Goal: Information Seeking & Learning: Find specific page/section

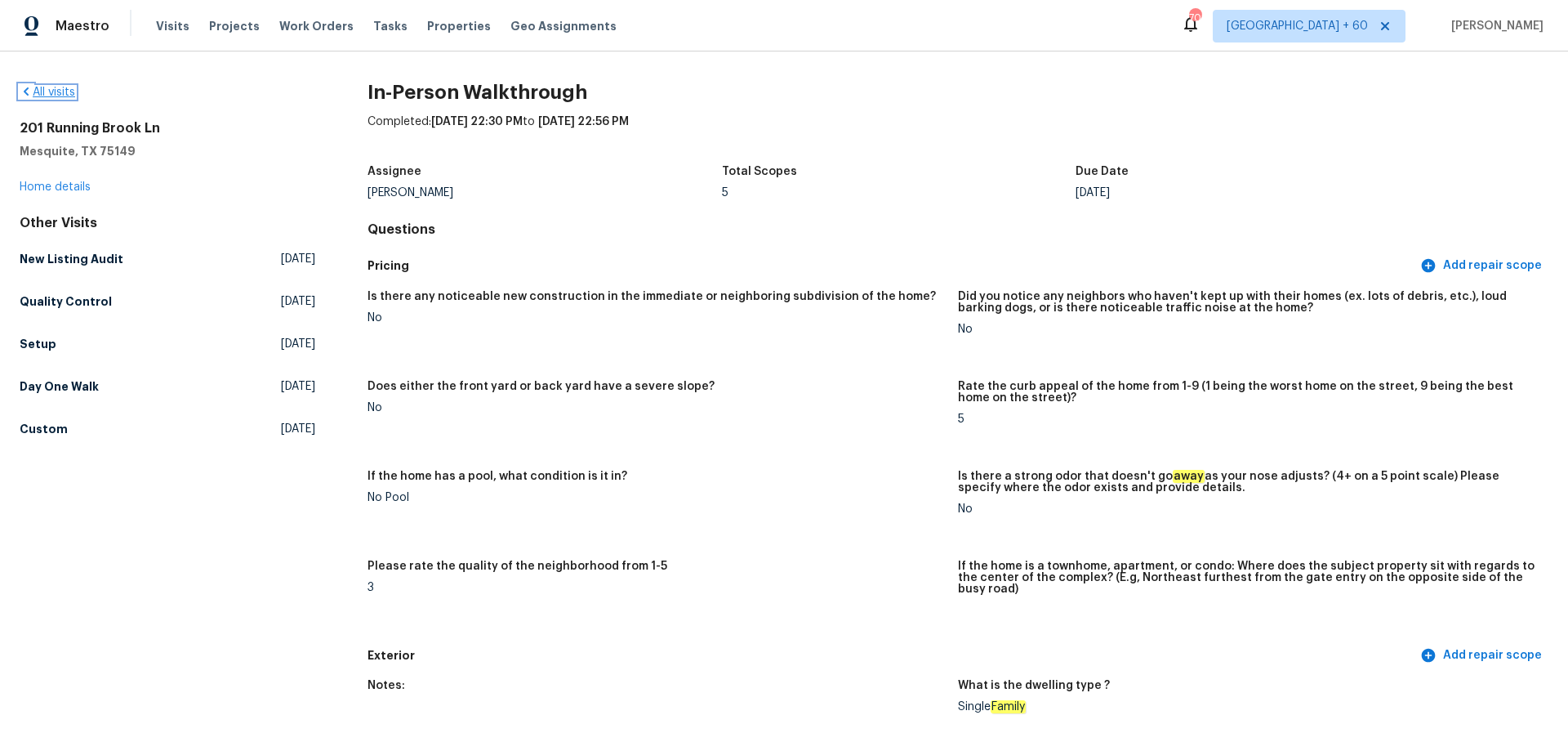
click at [68, 91] on link "All visits" at bounding box center [47, 92] width 55 height 12
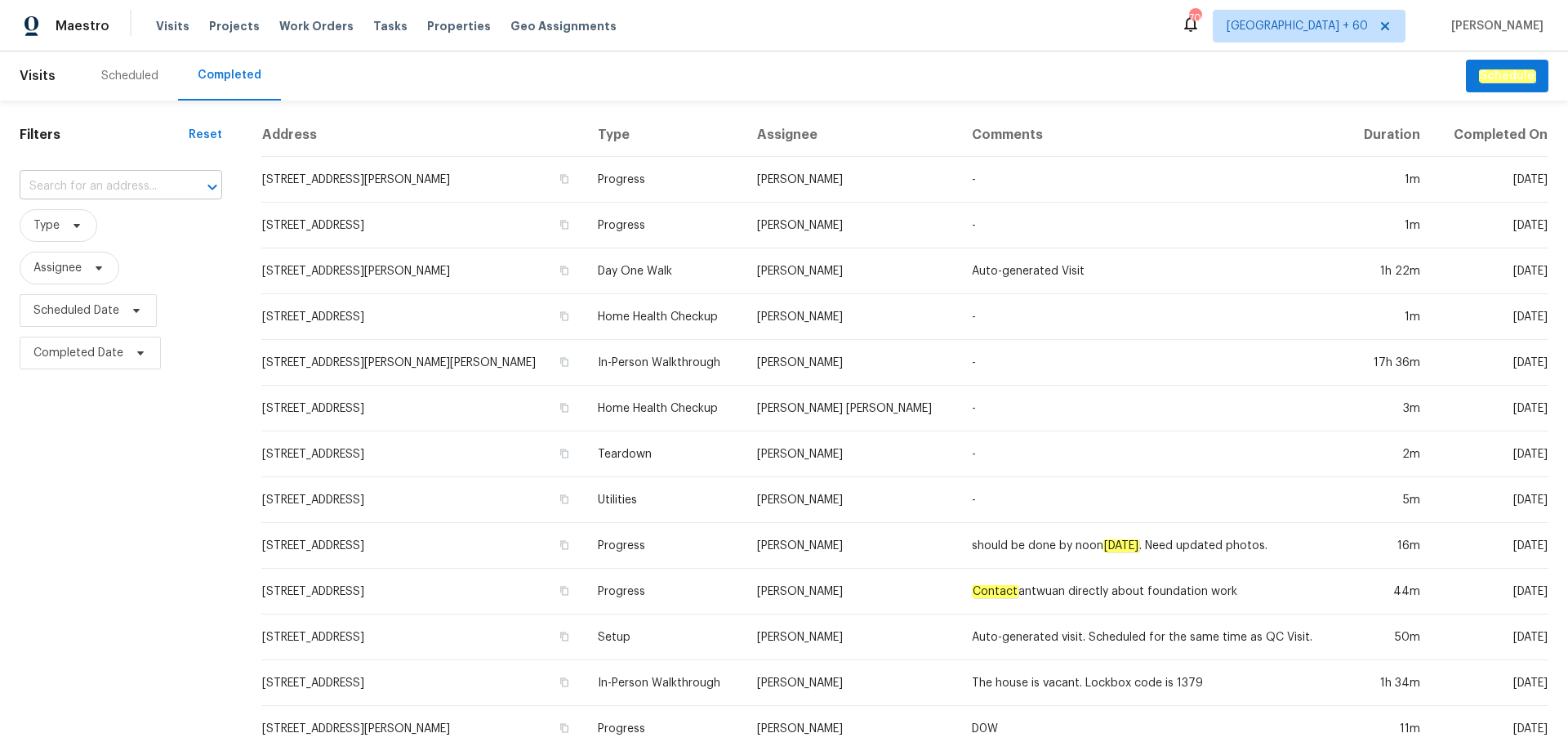
click at [108, 181] on input "text" at bounding box center [98, 187] width 157 height 26
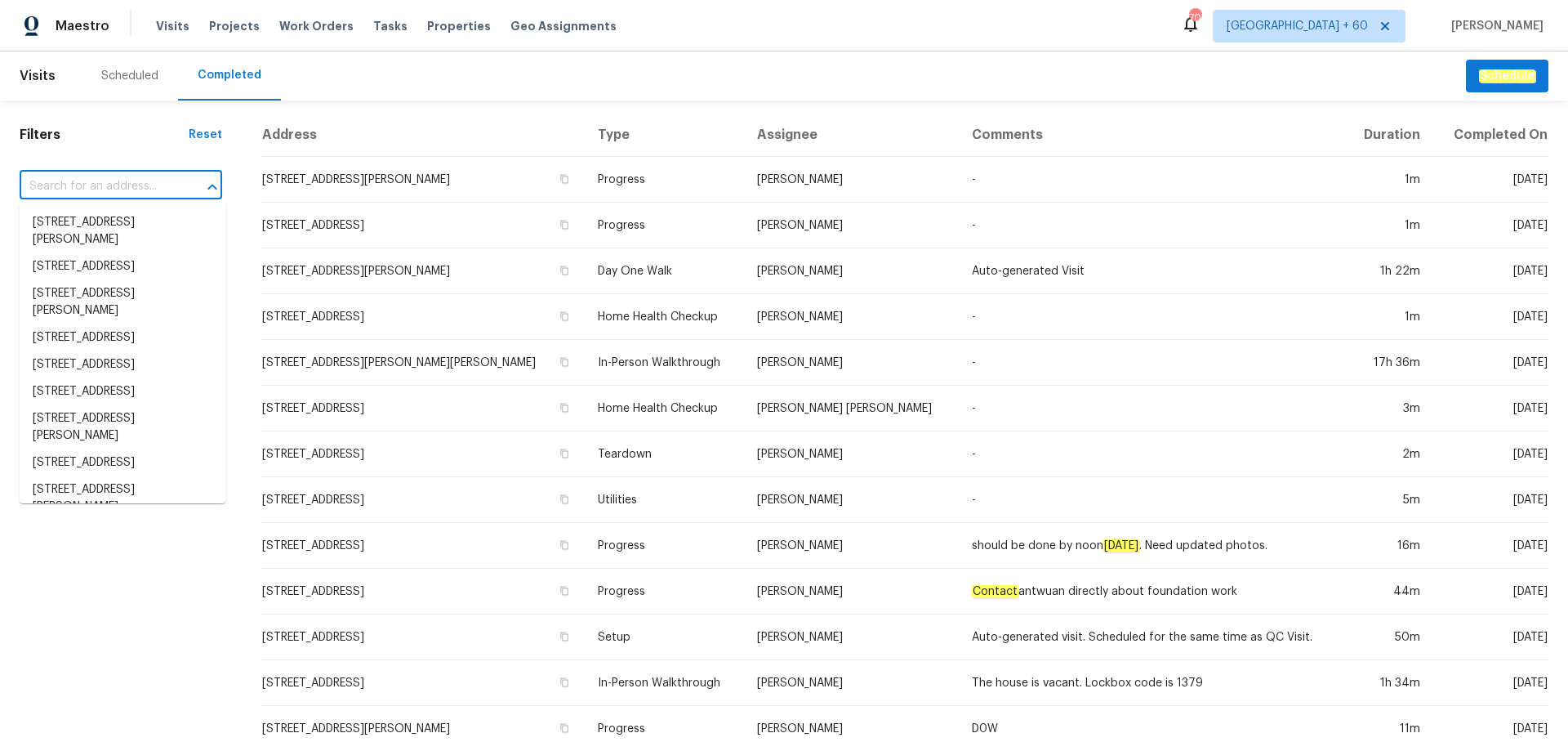
paste input "[STREET_ADDRESS][PERSON_NAME]"
type input "[STREET_ADDRESS][PERSON_NAME]"
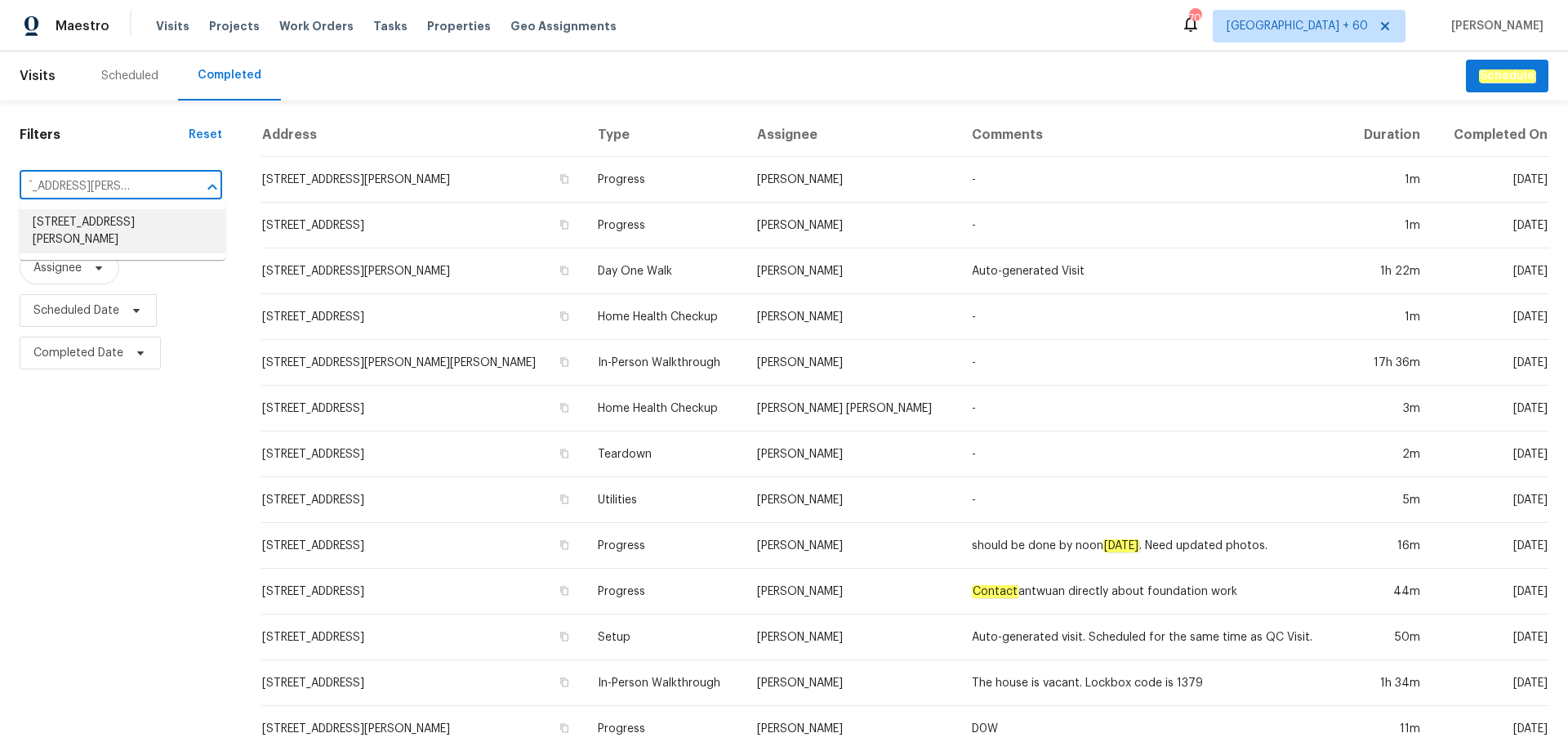
click at [115, 218] on li "[STREET_ADDRESS][PERSON_NAME]" at bounding box center [123, 230] width 206 height 44
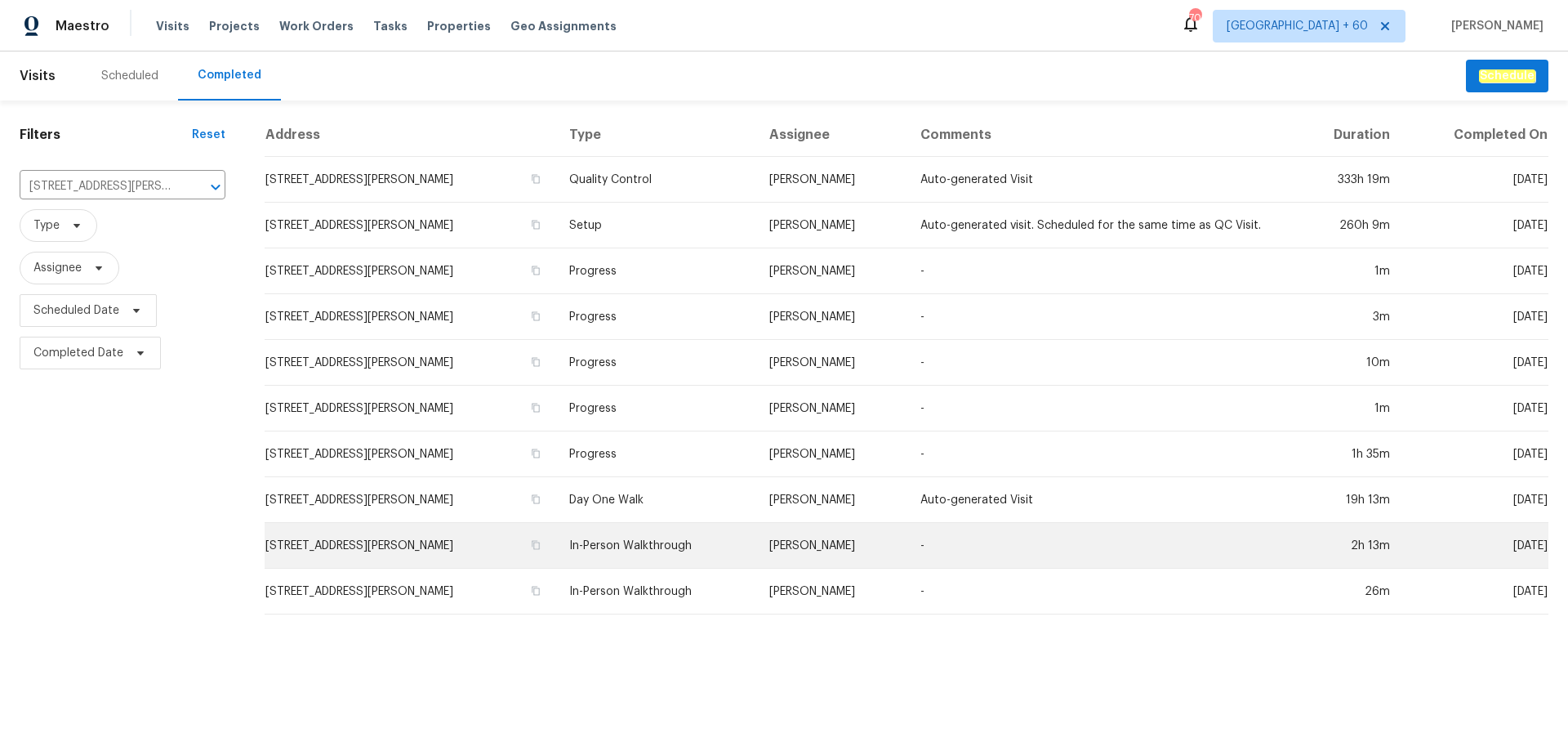
click at [430, 529] on td "[STREET_ADDRESS][PERSON_NAME]" at bounding box center [410, 546] width 291 height 45
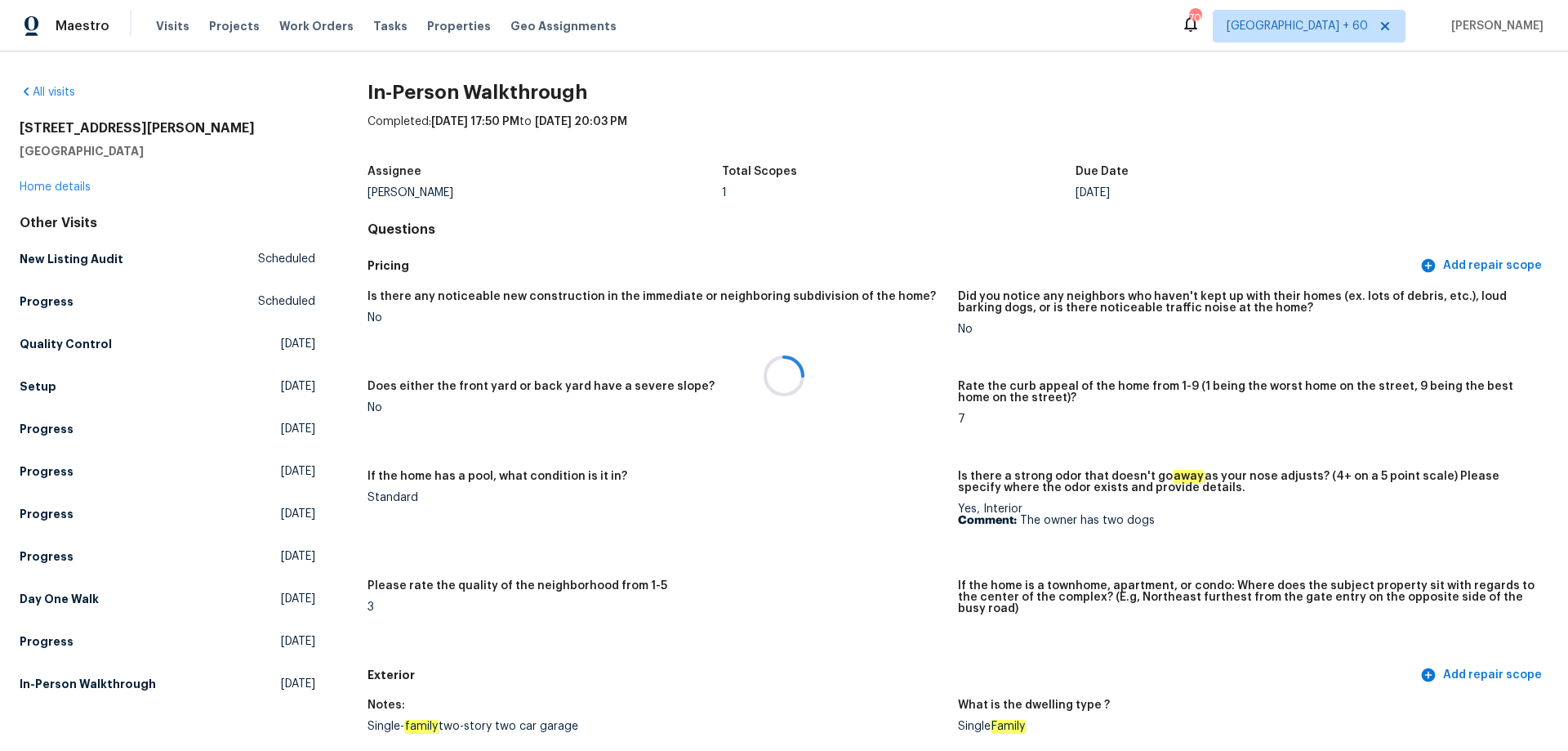
click at [62, 185] on div at bounding box center [784, 376] width 1568 height 751
click at [62, 185] on link "Home details" at bounding box center [55, 187] width 71 height 12
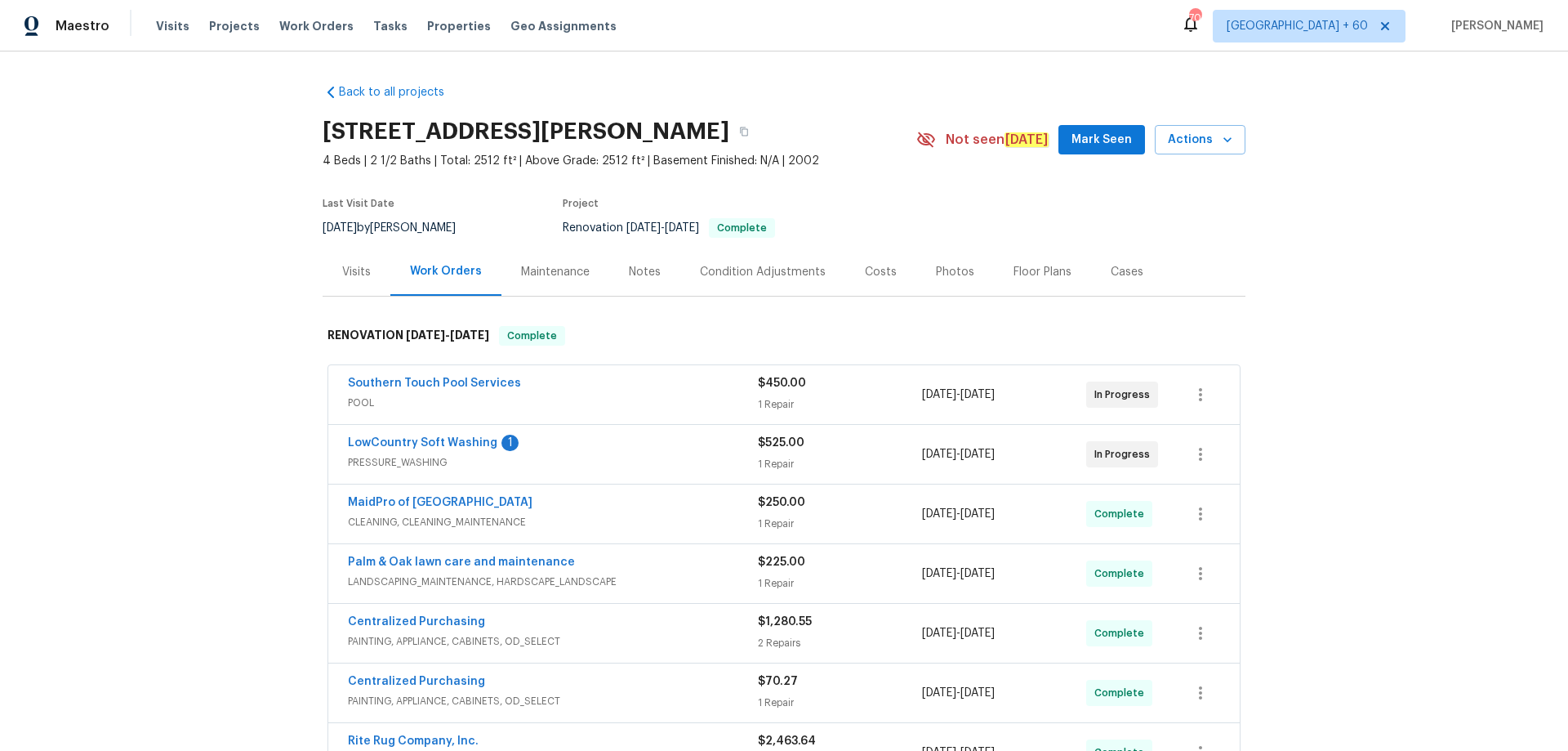
click at [936, 265] on div "Photos" at bounding box center [955, 272] width 39 height 17
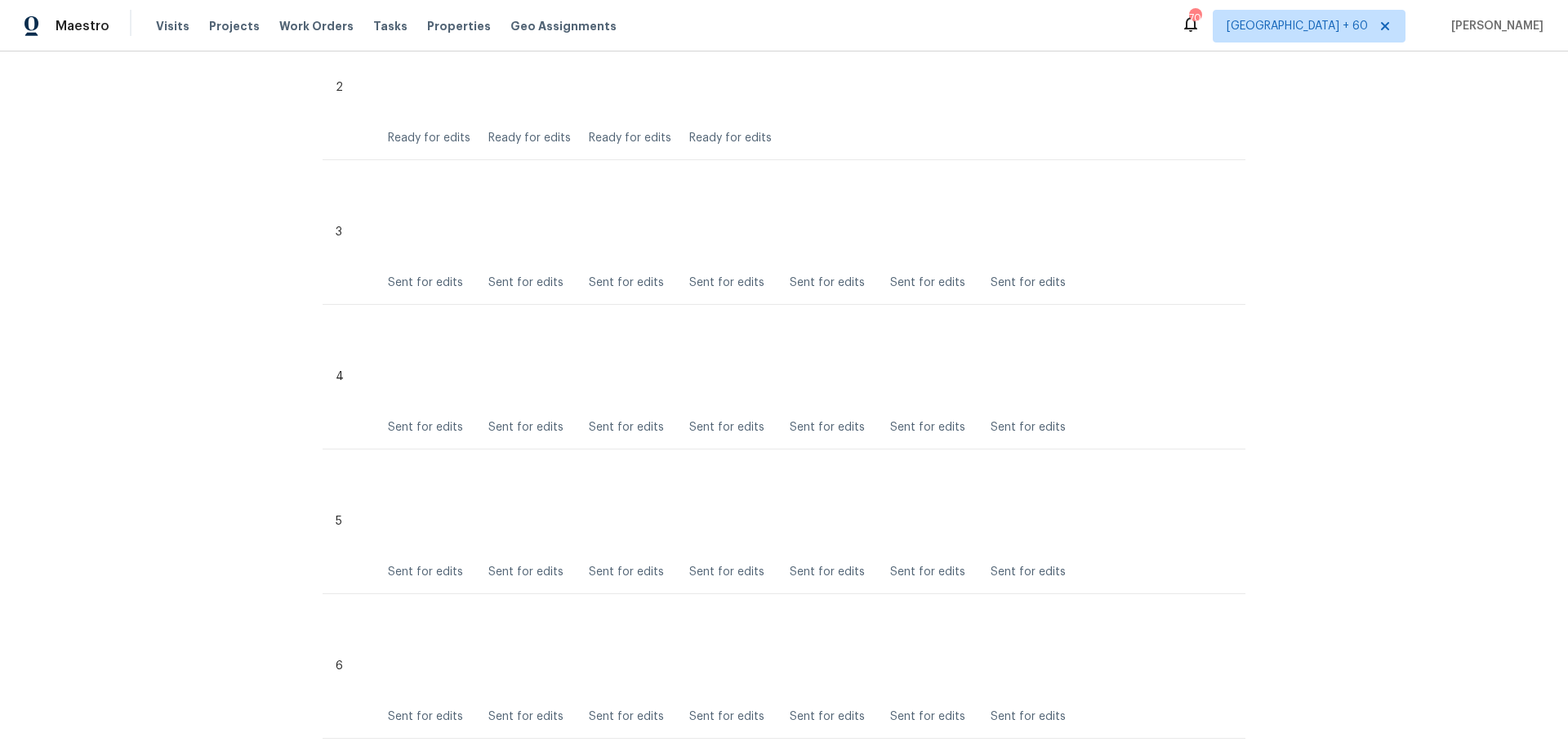
scroll to position [327, 0]
